Goal: Navigation & Orientation: Find specific page/section

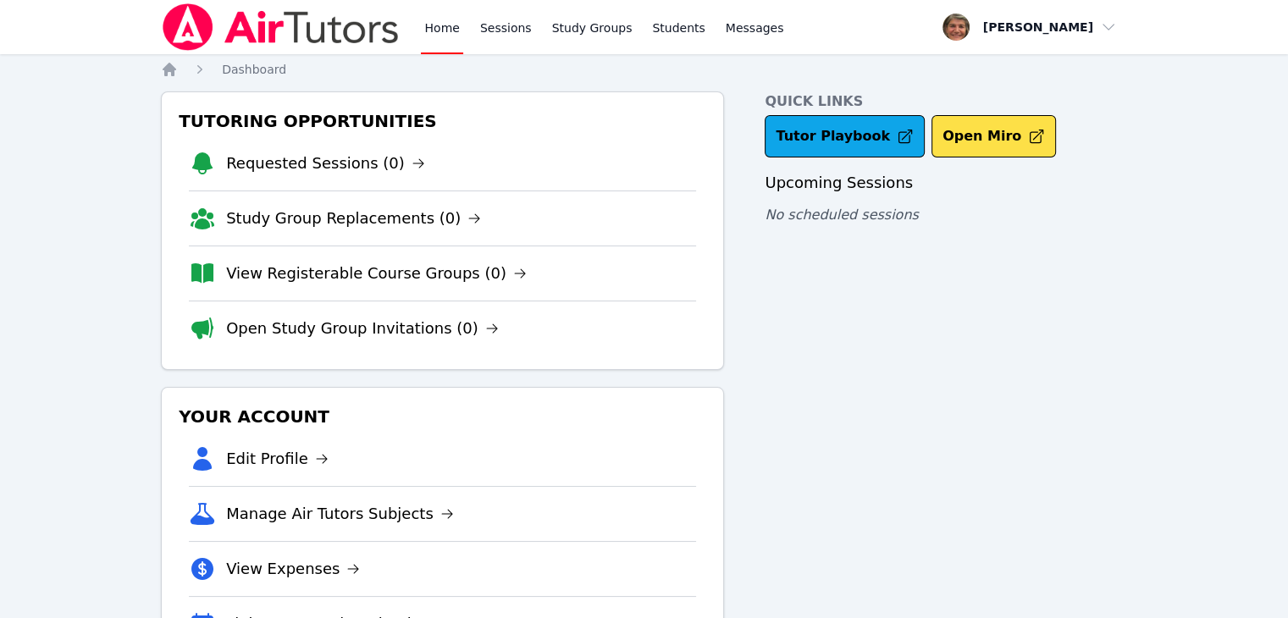
click at [1237, 91] on div "Home Sessions Study Groups Students Messages Open user menu Lara Becker Open ma…" at bounding box center [644, 350] width 1288 height 700
